Goal: Complete application form

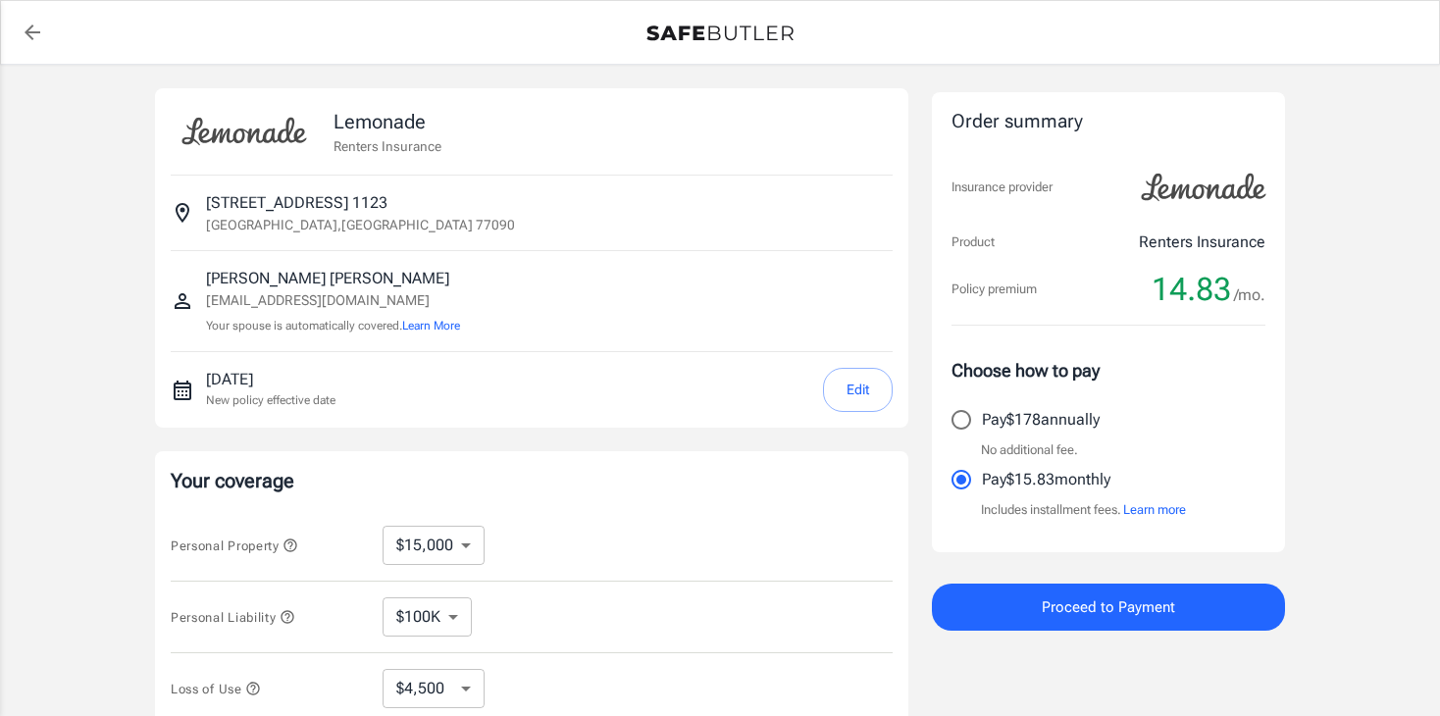
select select "15000"
select select "500"
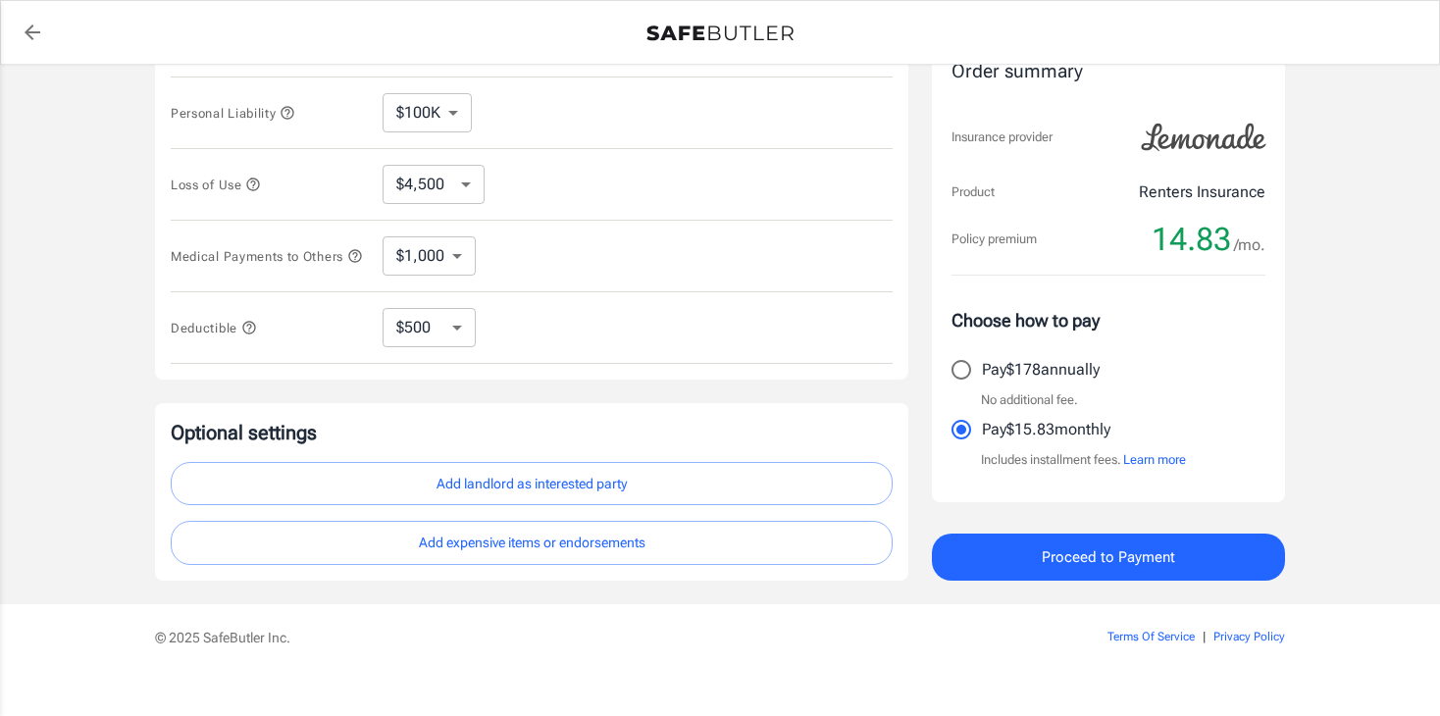
scroll to position [505, 0]
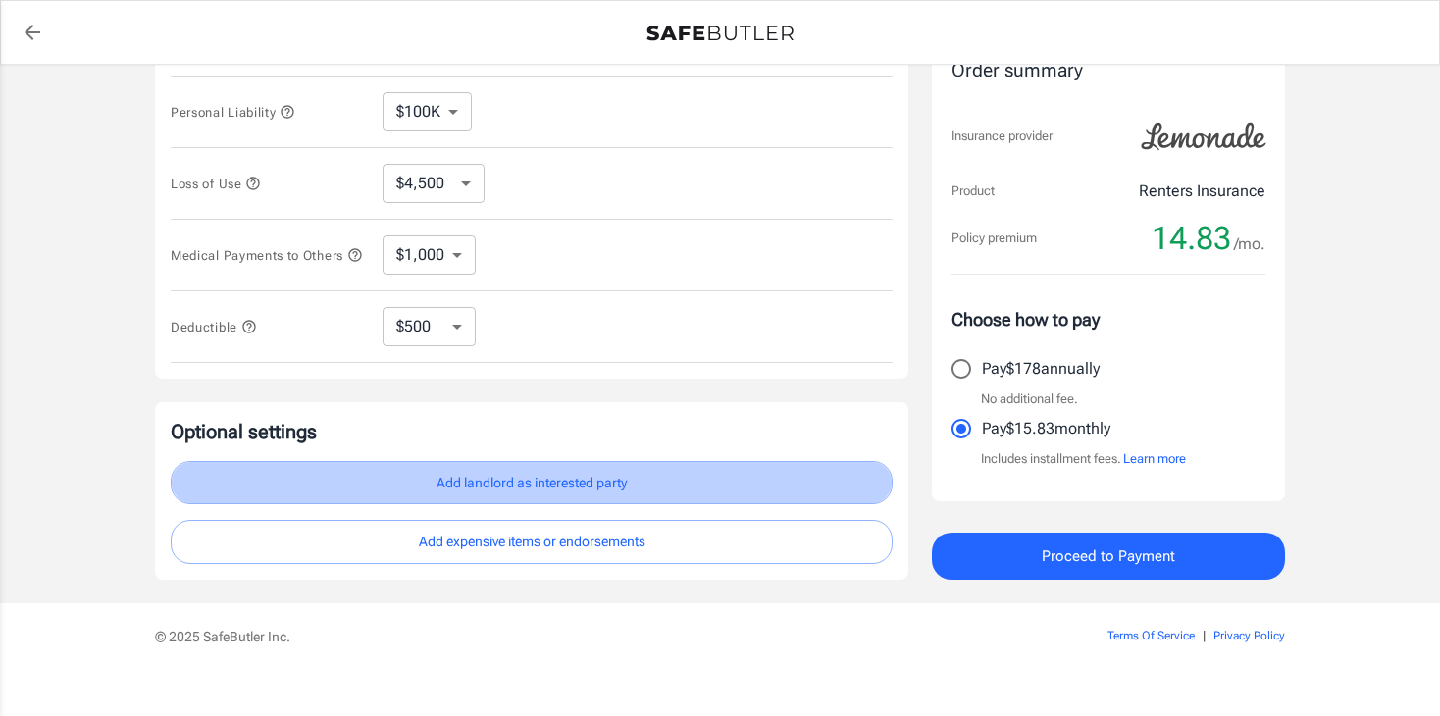
click at [544, 463] on button "Add landlord as interested party" at bounding box center [532, 483] width 722 height 44
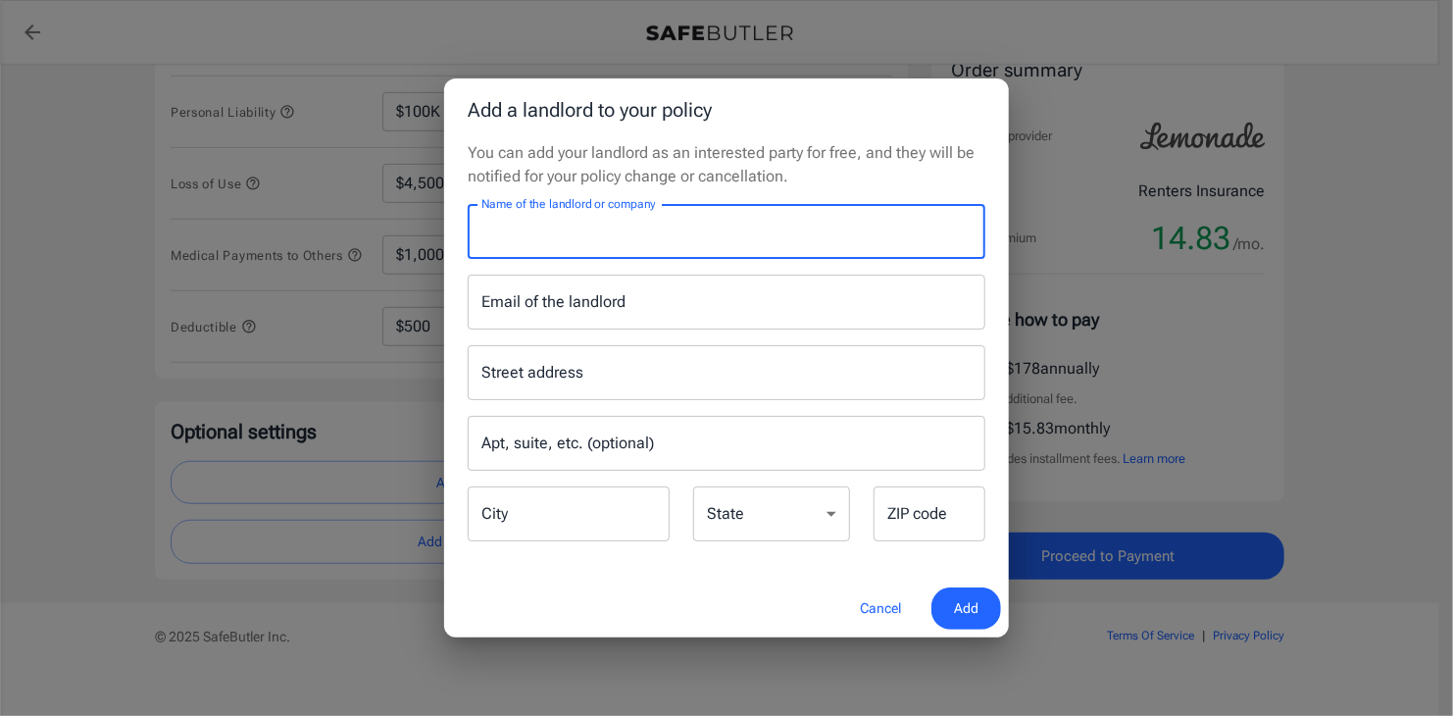
click at [736, 246] on input "Name of the landlord or company" at bounding box center [727, 231] width 518 height 55
drag, startPoint x: 507, startPoint y: 228, endPoint x: 473, endPoint y: 225, distance: 34.5
click at [473, 225] on input "The Retreat at [GEOGRAPHIC_DATA]" at bounding box center [727, 231] width 518 height 55
type input "Retreat at [GEOGRAPHIC_DATA]"
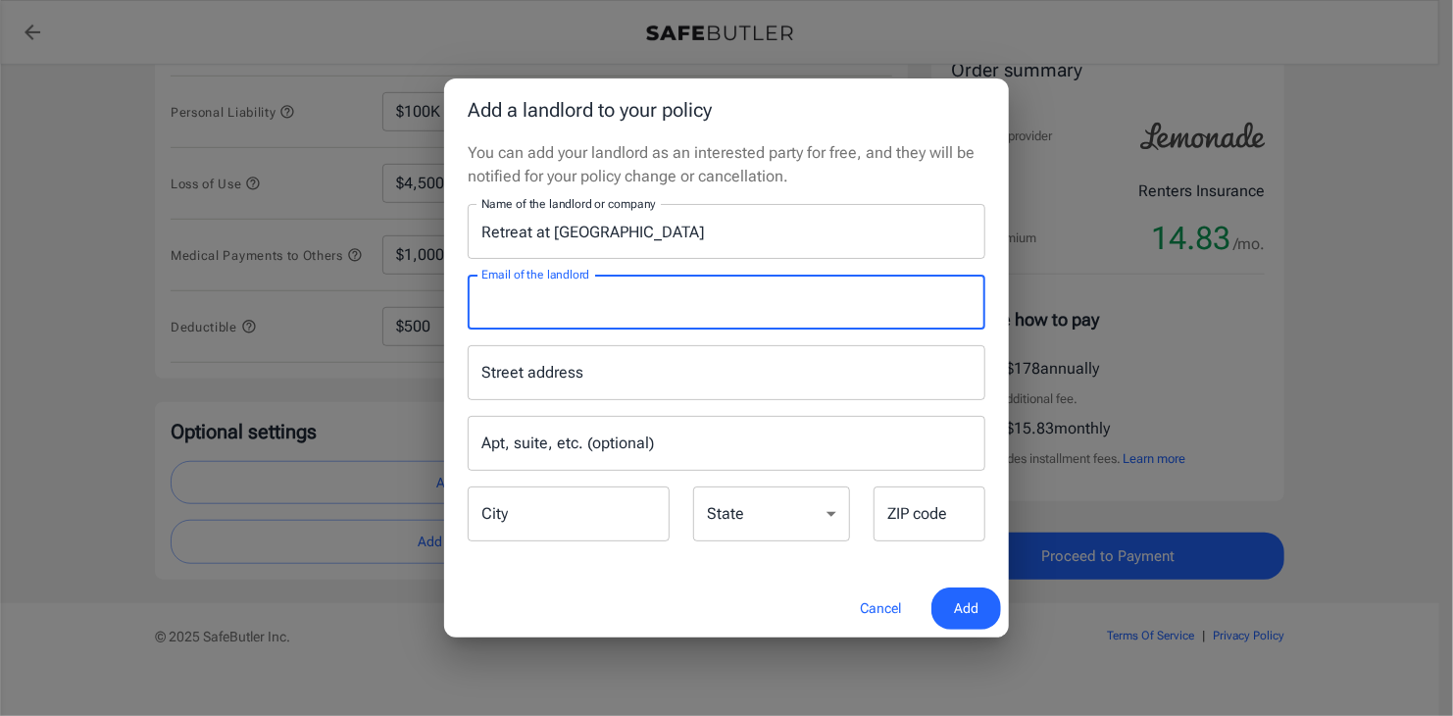
click at [683, 308] on input "Email of the landlord" at bounding box center [727, 302] width 518 height 55
type input "[EMAIL_ADDRESS][DOMAIN_NAME]"
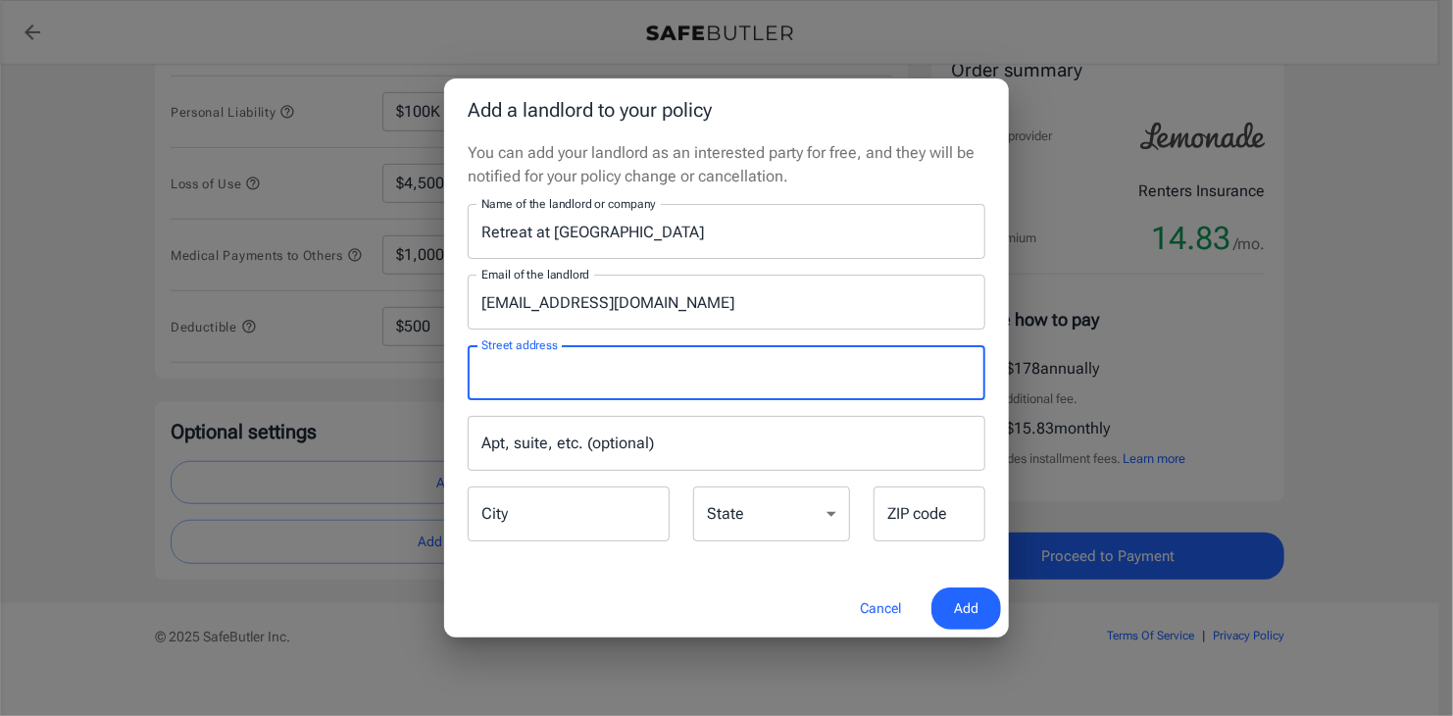
click at [663, 388] on input "Street address" at bounding box center [727, 372] width 500 height 37
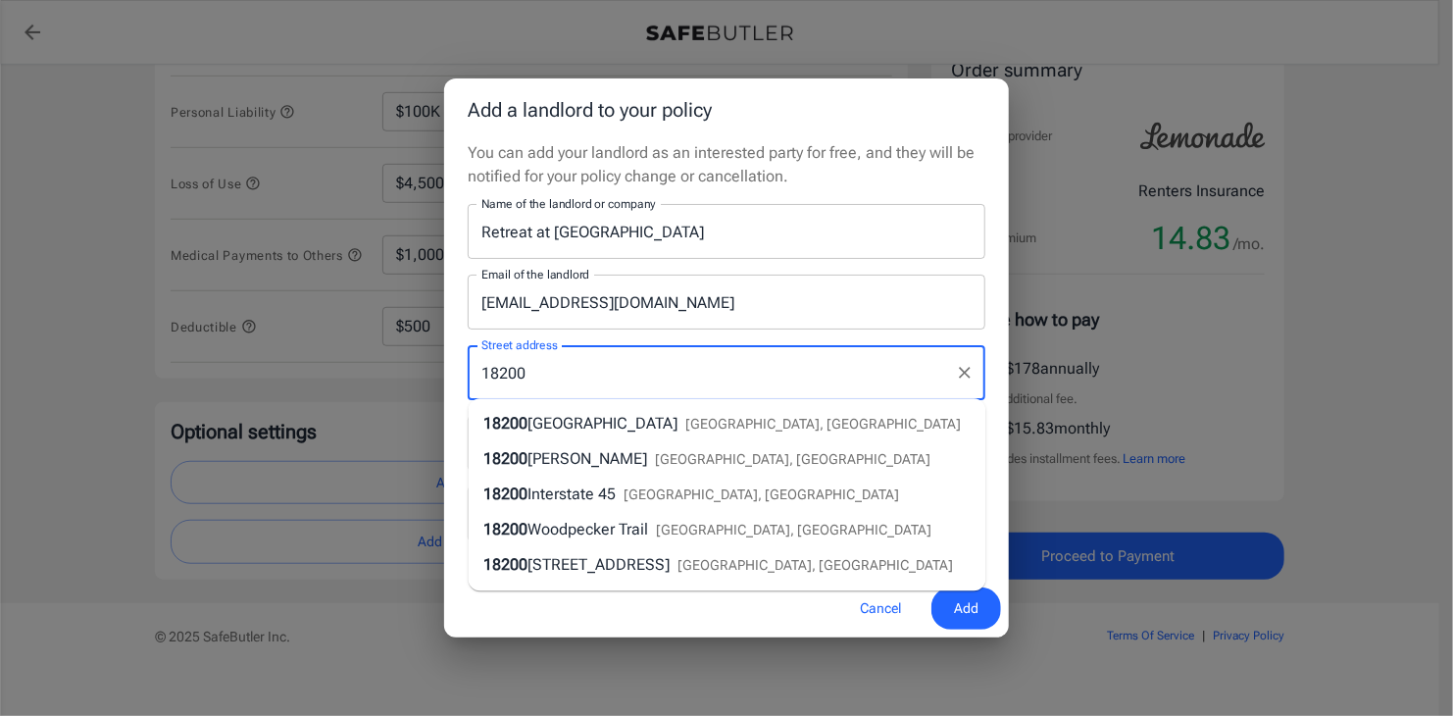
click at [686, 419] on span "[GEOGRAPHIC_DATA], [GEOGRAPHIC_DATA]" at bounding box center [824, 425] width 276 height 16
type input "[STREET_ADDRESS]"
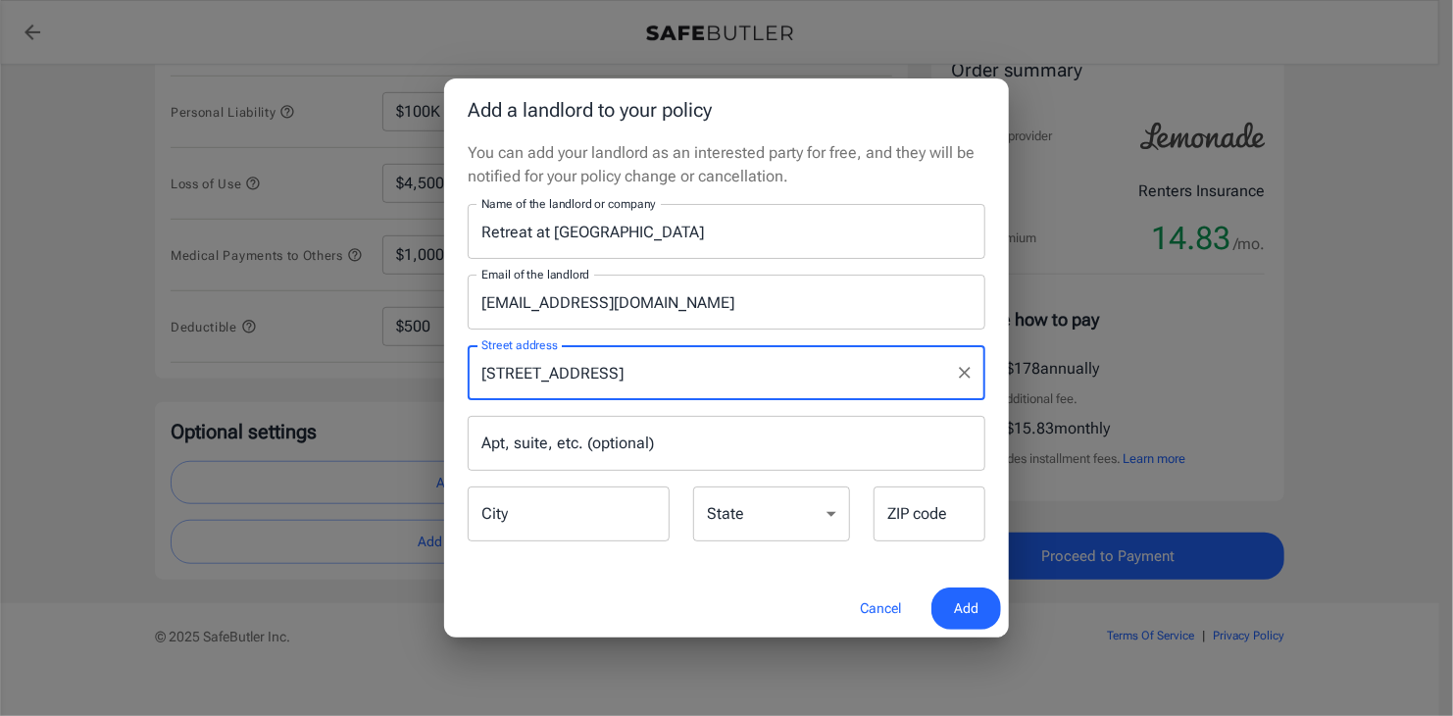
type input "[GEOGRAPHIC_DATA]"
select select "[GEOGRAPHIC_DATA]"
type input "77090"
type input "[STREET_ADDRESS]"
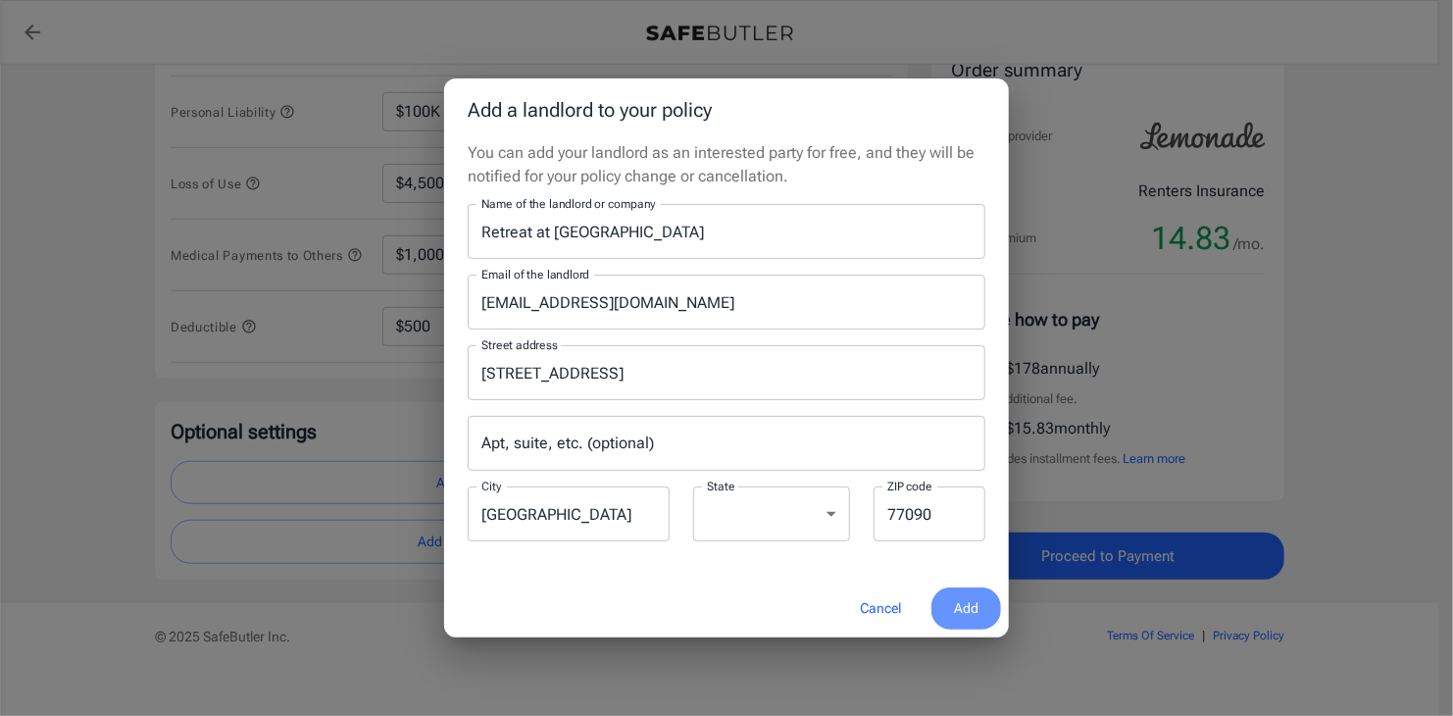
click at [983, 602] on button "Add" at bounding box center [967, 608] width 70 height 42
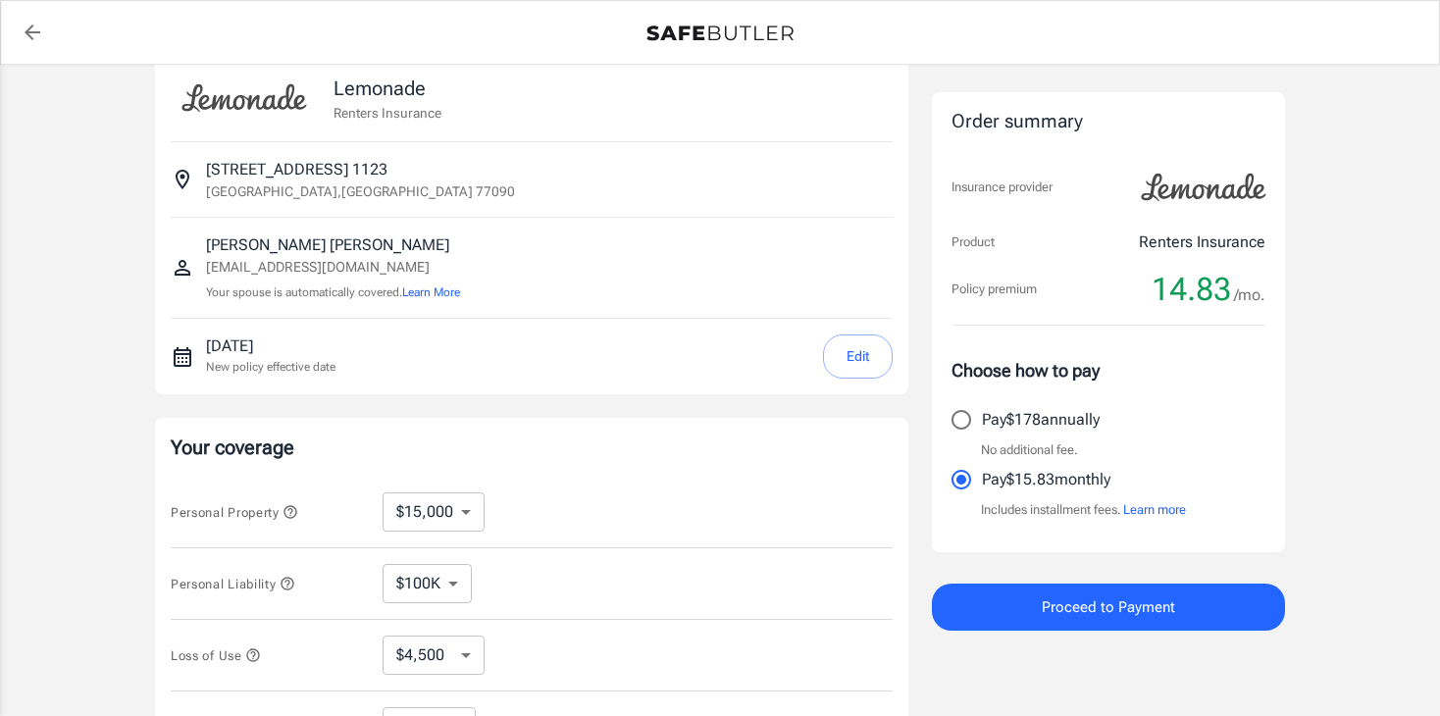
scroll to position [0, 0]
